Goal: Transaction & Acquisition: Purchase product/service

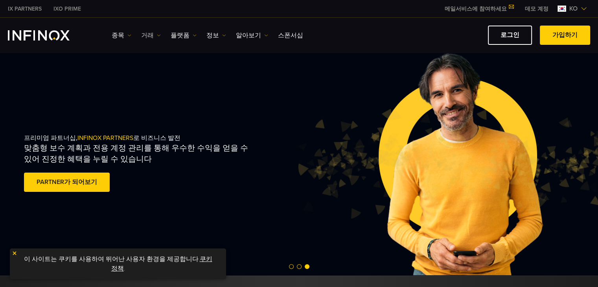
click at [148, 34] on link "거래" at bounding box center [151, 35] width 20 height 9
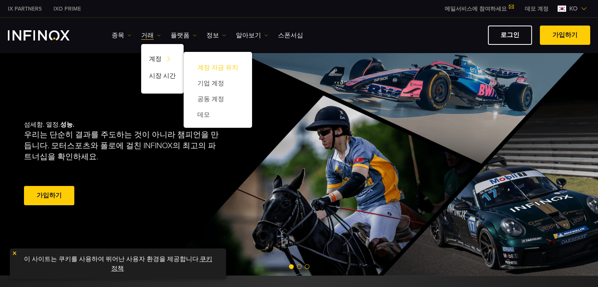
click at [219, 67] on link "계정 자금 유치" at bounding box center [218, 68] width 53 height 16
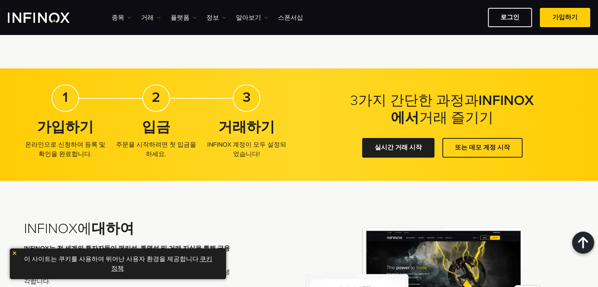
scroll to position [1141, 0]
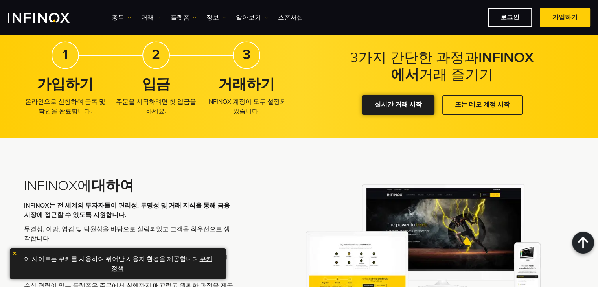
click at [390, 103] on link "실시간 거래 시작" at bounding box center [398, 104] width 72 height 19
